Goal: Task Accomplishment & Management: Manage account settings

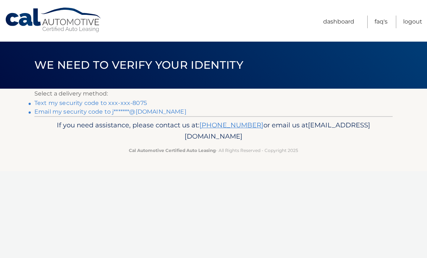
click at [145, 104] on link "Text my security code to xxx-xxx-8075" at bounding box center [90, 103] width 113 height 7
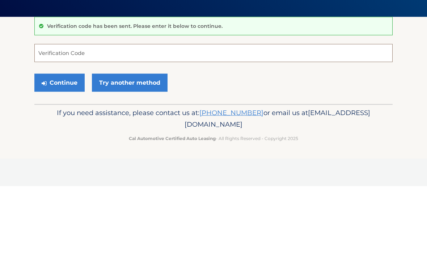
click at [45, 116] on input "Verification Code" at bounding box center [213, 125] width 359 height 18
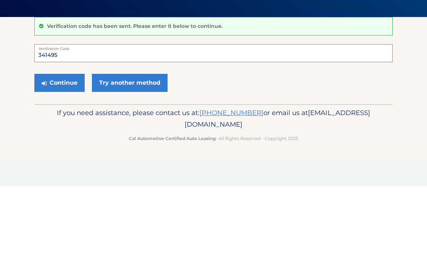
type input "341495"
click at [67, 146] on button "Continue" at bounding box center [59, 155] width 50 height 18
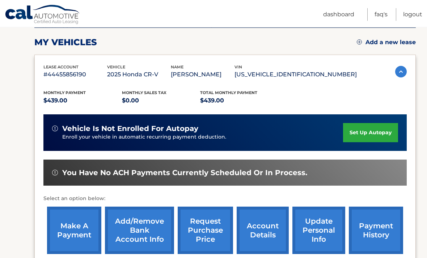
scroll to position [96, 0]
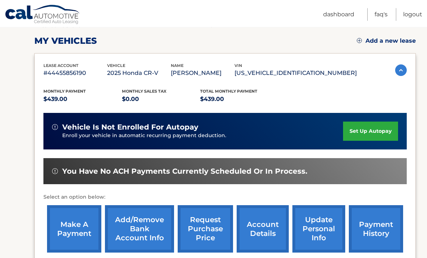
click at [77, 231] on link "make a payment" at bounding box center [74, 229] width 54 height 47
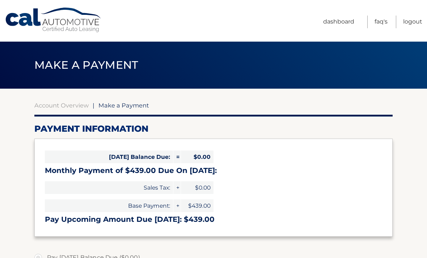
select select "ZTBhNjFhZGQtMDM5MC00ZGY5LTgwYzYtZDUyNmQxOTBmNjk5"
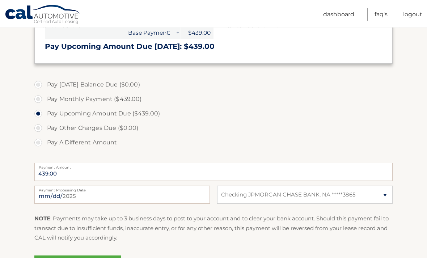
scroll to position [173, 0]
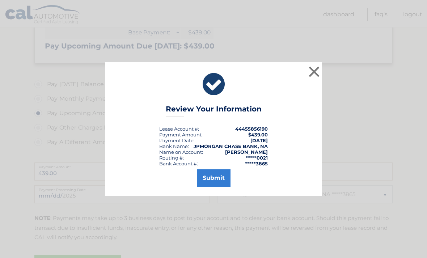
click at [216, 187] on button "Submit" at bounding box center [214, 177] width 34 height 17
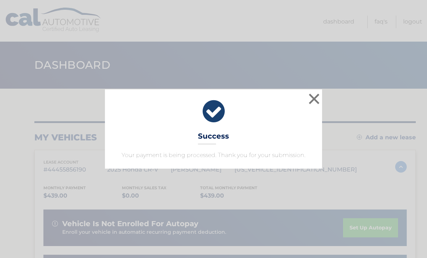
click at [310, 96] on button "×" at bounding box center [314, 99] width 14 height 14
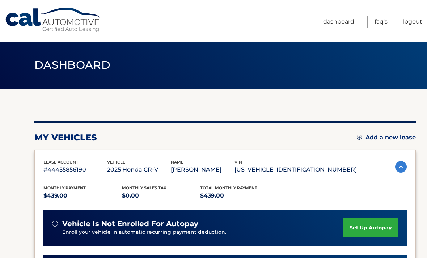
click at [415, 22] on link "Logout" at bounding box center [412, 22] width 19 height 13
